Goal: Task Accomplishment & Management: Manage account settings

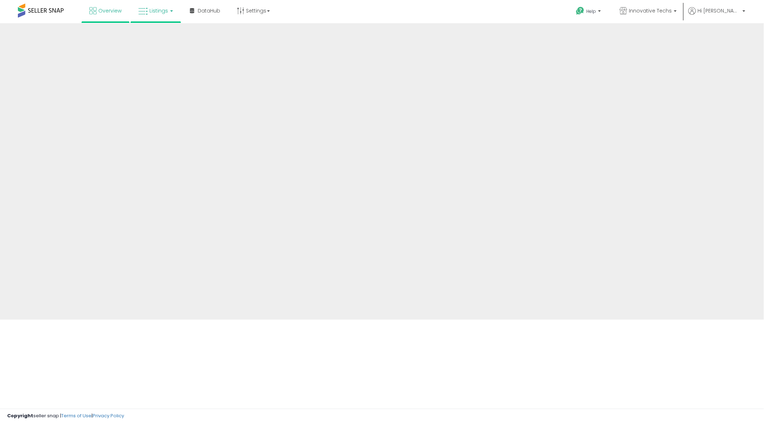
click at [152, 15] on link "Listings" at bounding box center [155, 10] width 45 height 21
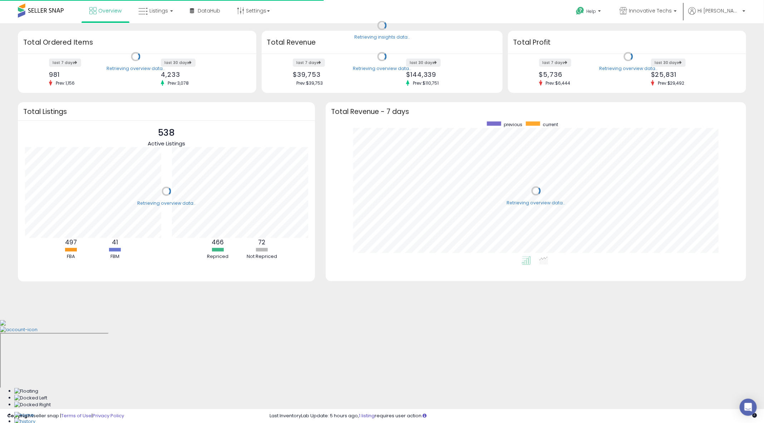
scroll to position [135, 406]
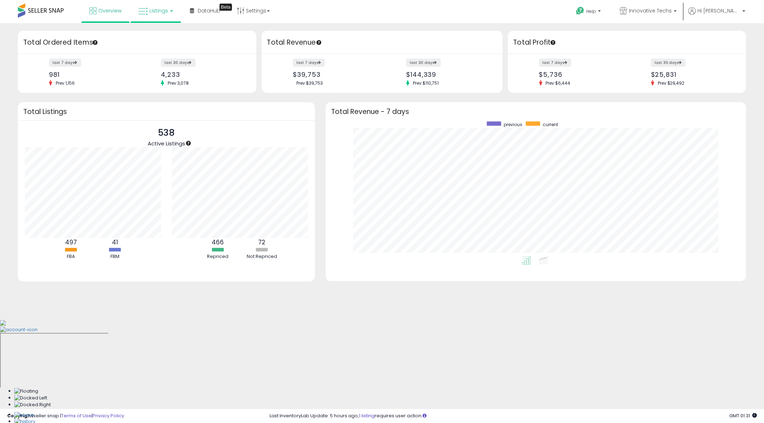
click at [168, 10] on link "Listings" at bounding box center [155, 10] width 45 height 21
click at [160, 35] on icon at bounding box center [161, 35] width 31 height 9
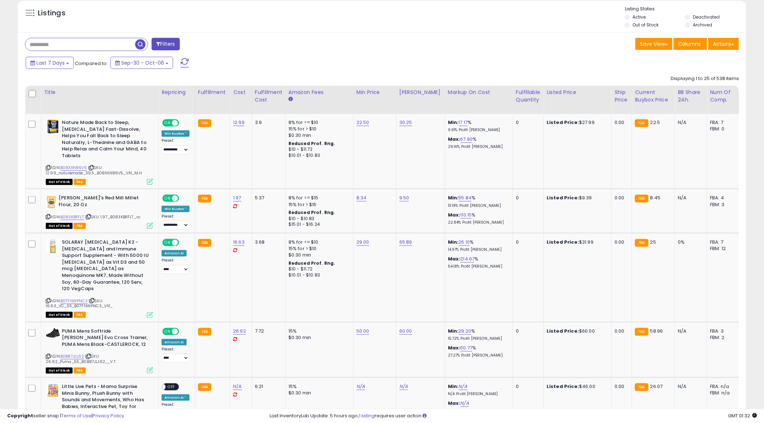
scroll to position [147, 423]
click at [106, 48] on input "text" at bounding box center [80, 44] width 110 height 13
type input "****"
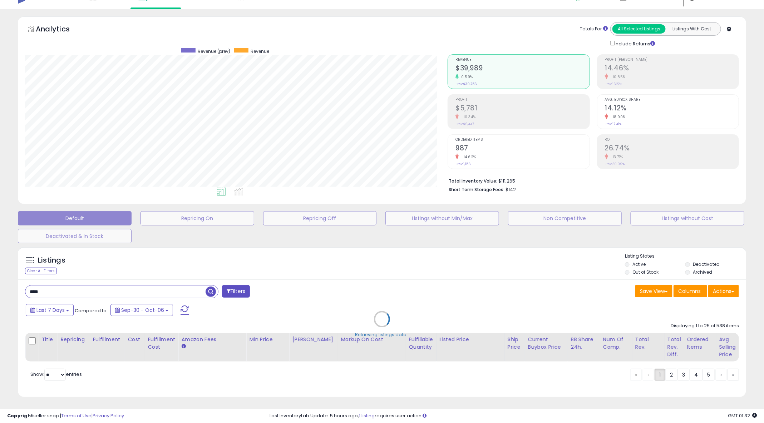
click at [217, 45] on div "Analytics Totals For All Selected Listings Listings With Cost Include Returns" at bounding box center [382, 34] width 714 height 25
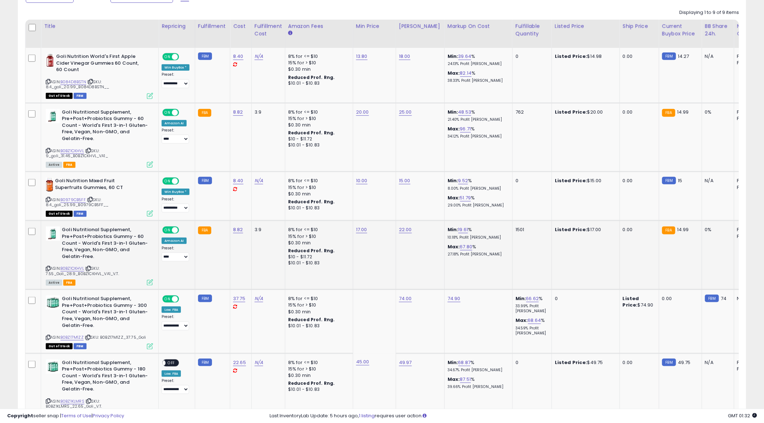
scroll to position [329, 0]
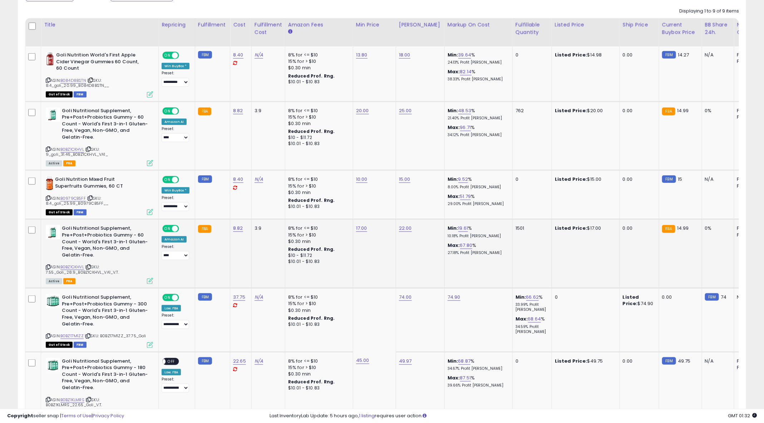
click at [366, 257] on td "17.00" at bounding box center [374, 254] width 43 height 69
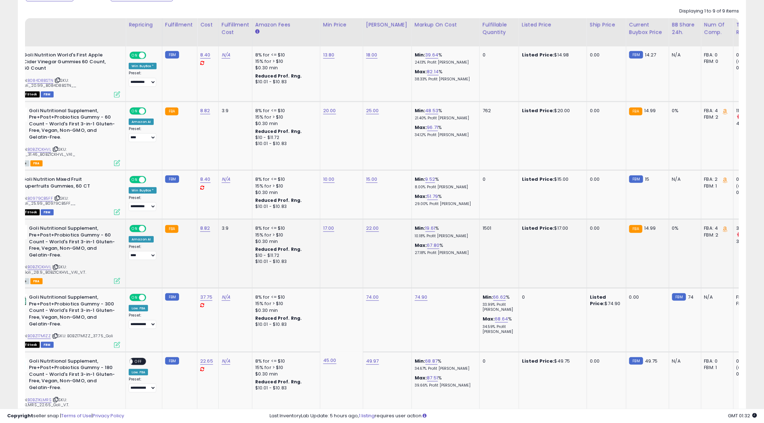
scroll to position [0, 0]
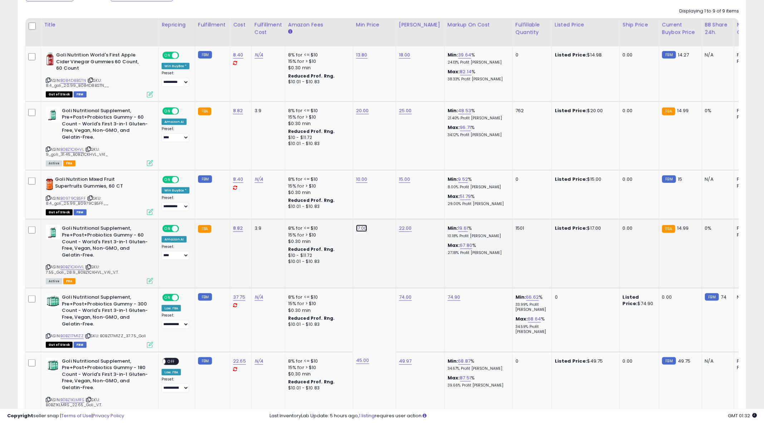
click at [358, 230] on link "17.00" at bounding box center [361, 228] width 11 height 7
click at [336, 211] on input "*****" at bounding box center [342, 212] width 64 height 12
type input "****"
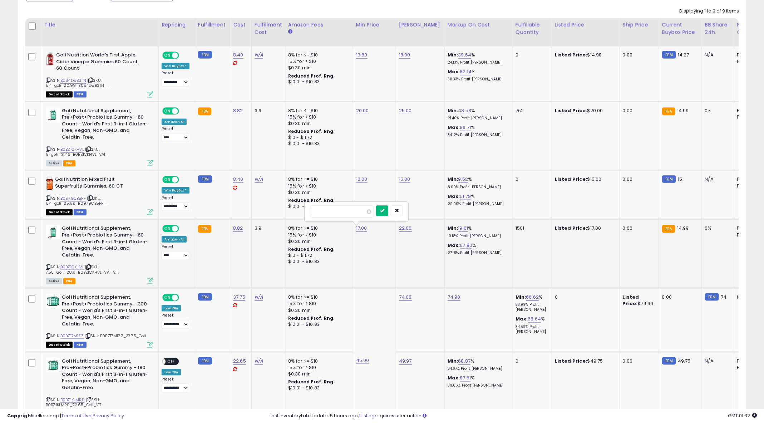
click at [384, 211] on icon "submit" at bounding box center [382, 211] width 4 height 4
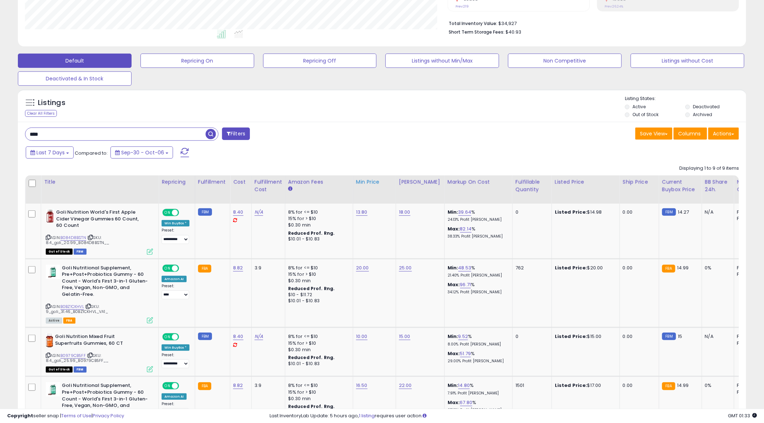
scroll to position [191, 0]
